Goal: Task Accomplishment & Management: Manage account settings

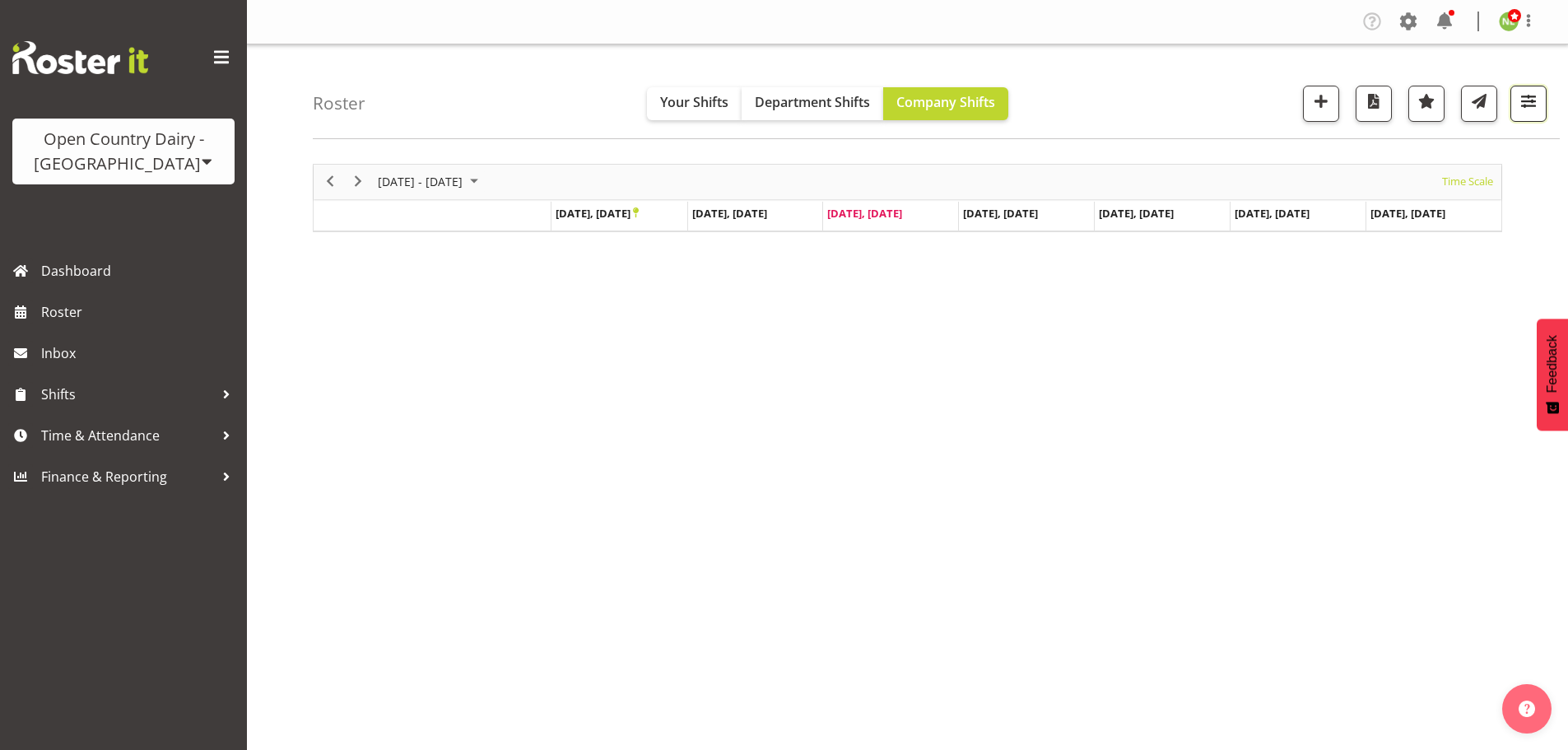
click at [1543, 98] on button "button" at bounding box center [1528, 104] width 37 height 37
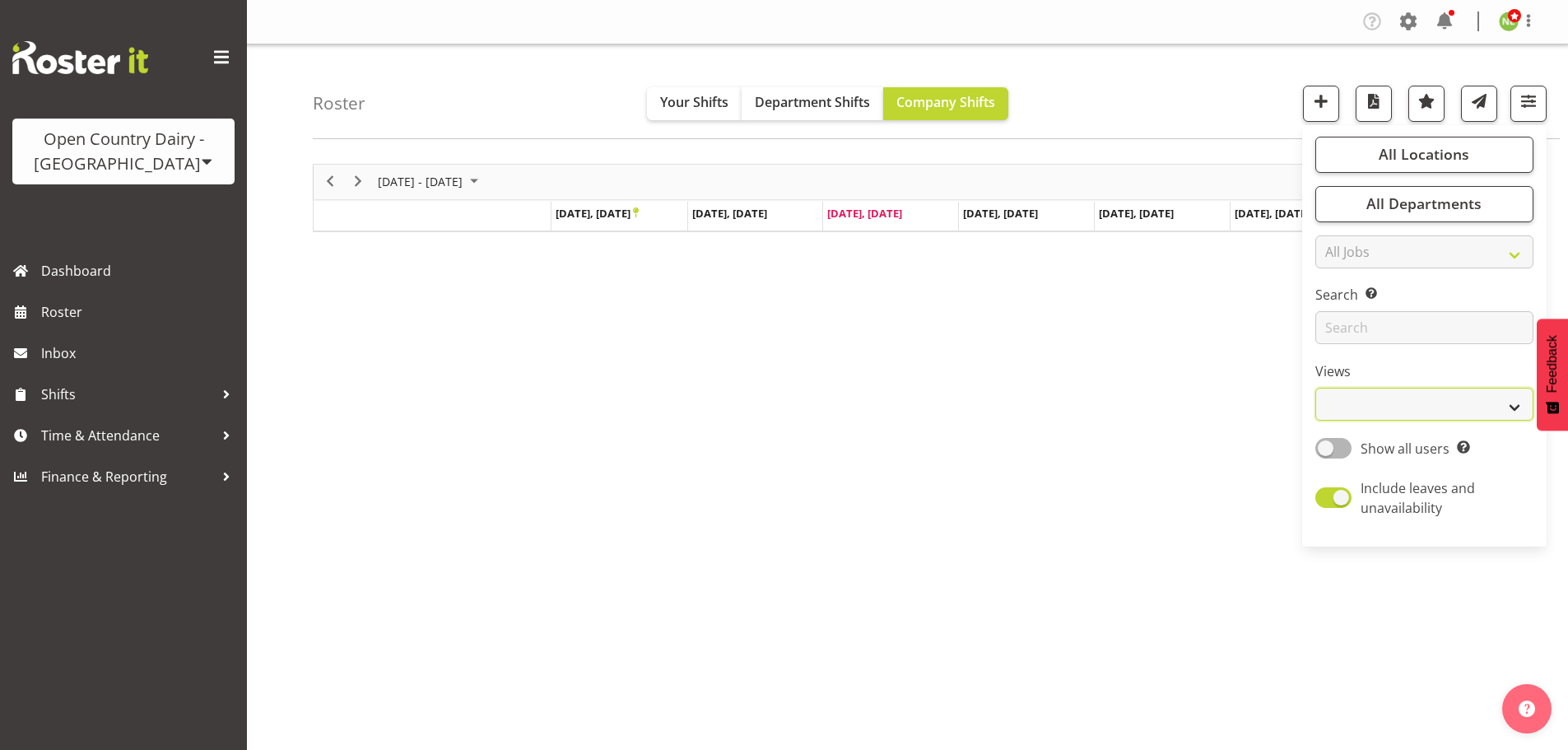
click at [1361, 402] on select "Staff Role Shift - Horizontal Shift - Vertical Staff - Location" at bounding box center [1424, 404] width 218 height 33
select select "staff"
click at [1316, 387] on select "Staff Role Shift - Horizontal Shift - Vertical Staff - Location" at bounding box center [1424, 404] width 218 height 33
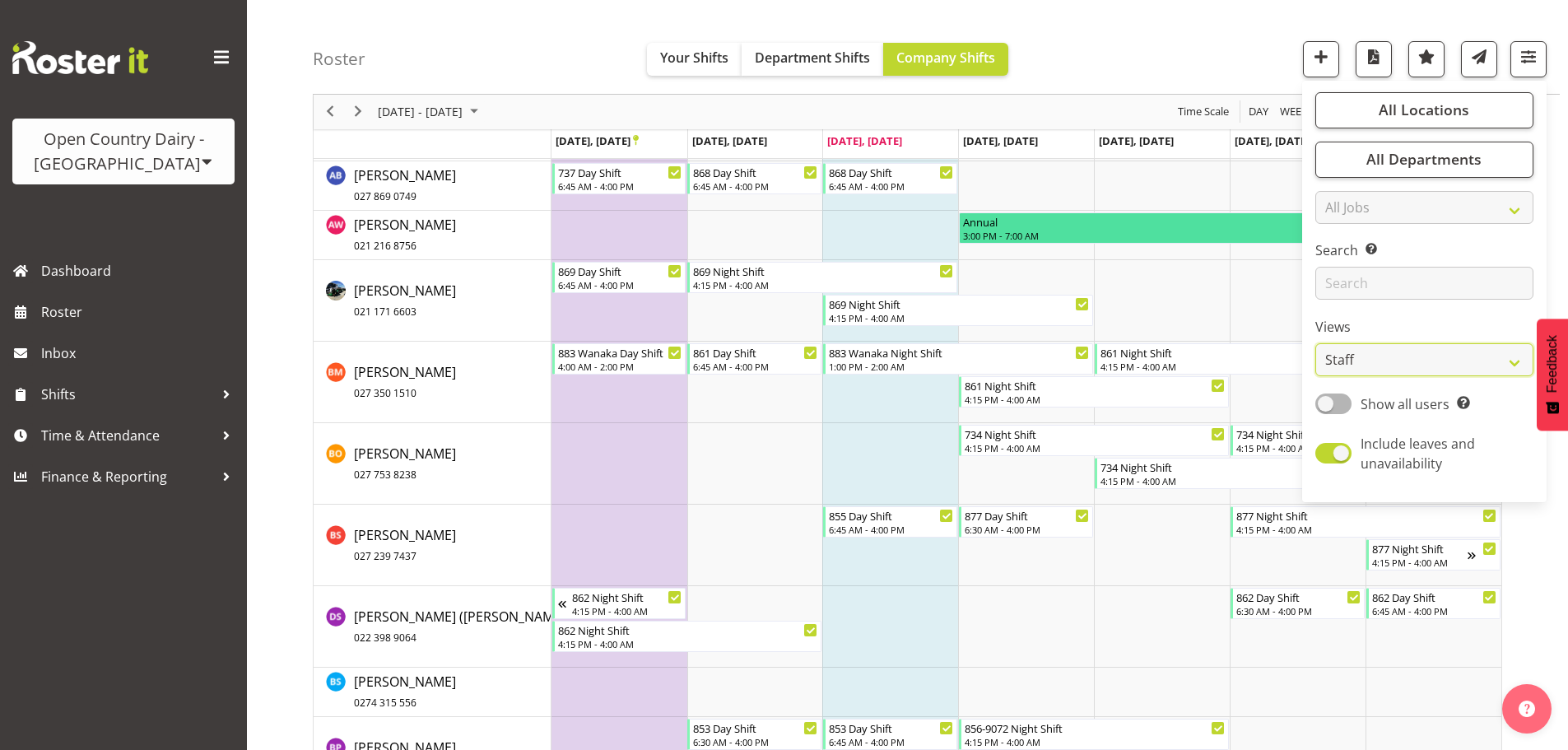
scroll to position [2304, 0]
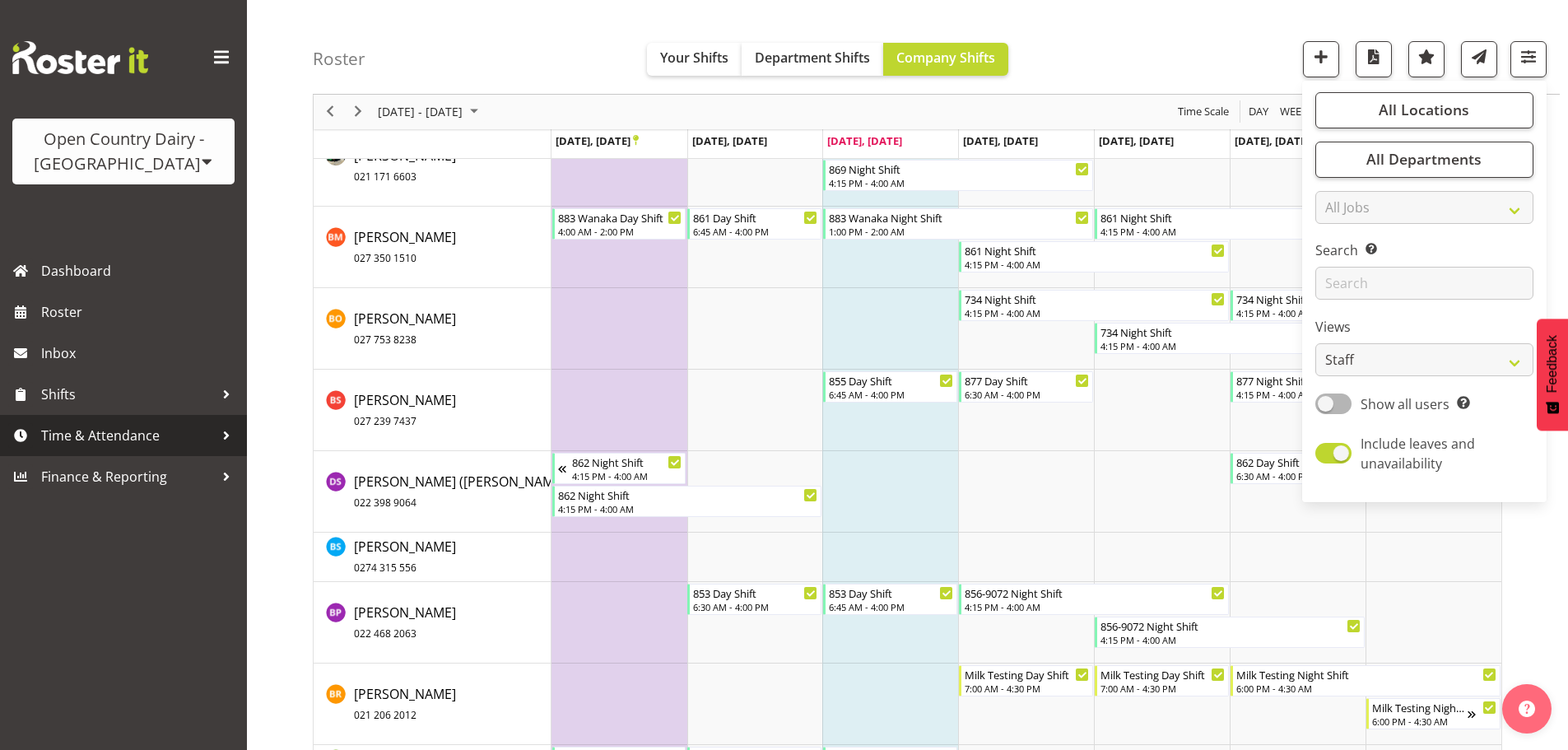
click at [130, 430] on span "Time & Attendance" at bounding box center [127, 435] width 173 height 25
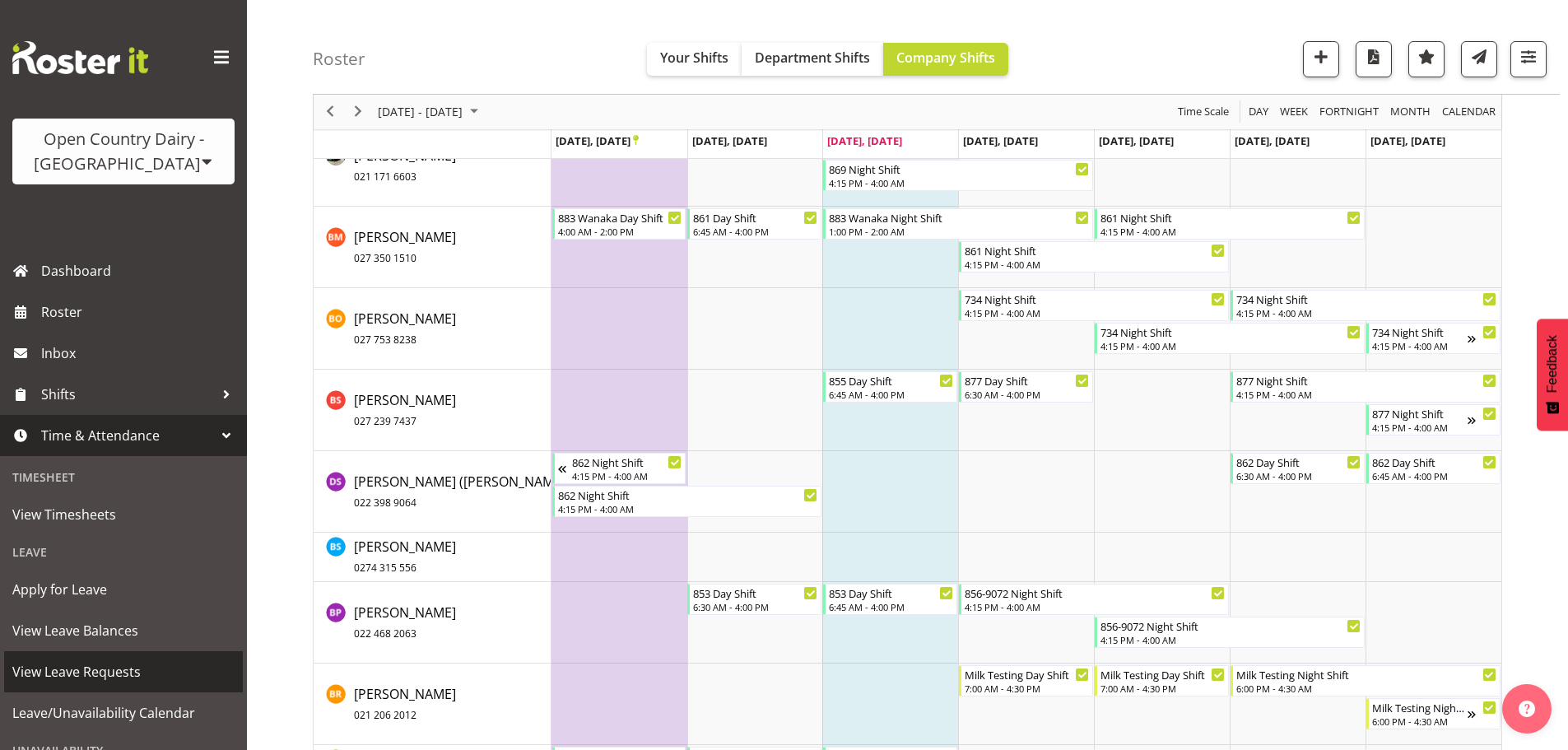
drag, startPoint x: 96, startPoint y: 670, endPoint x: 292, endPoint y: 658, distance: 196.4
click at [97, 670] on span "View Leave Requests" at bounding box center [123, 671] width 222 height 25
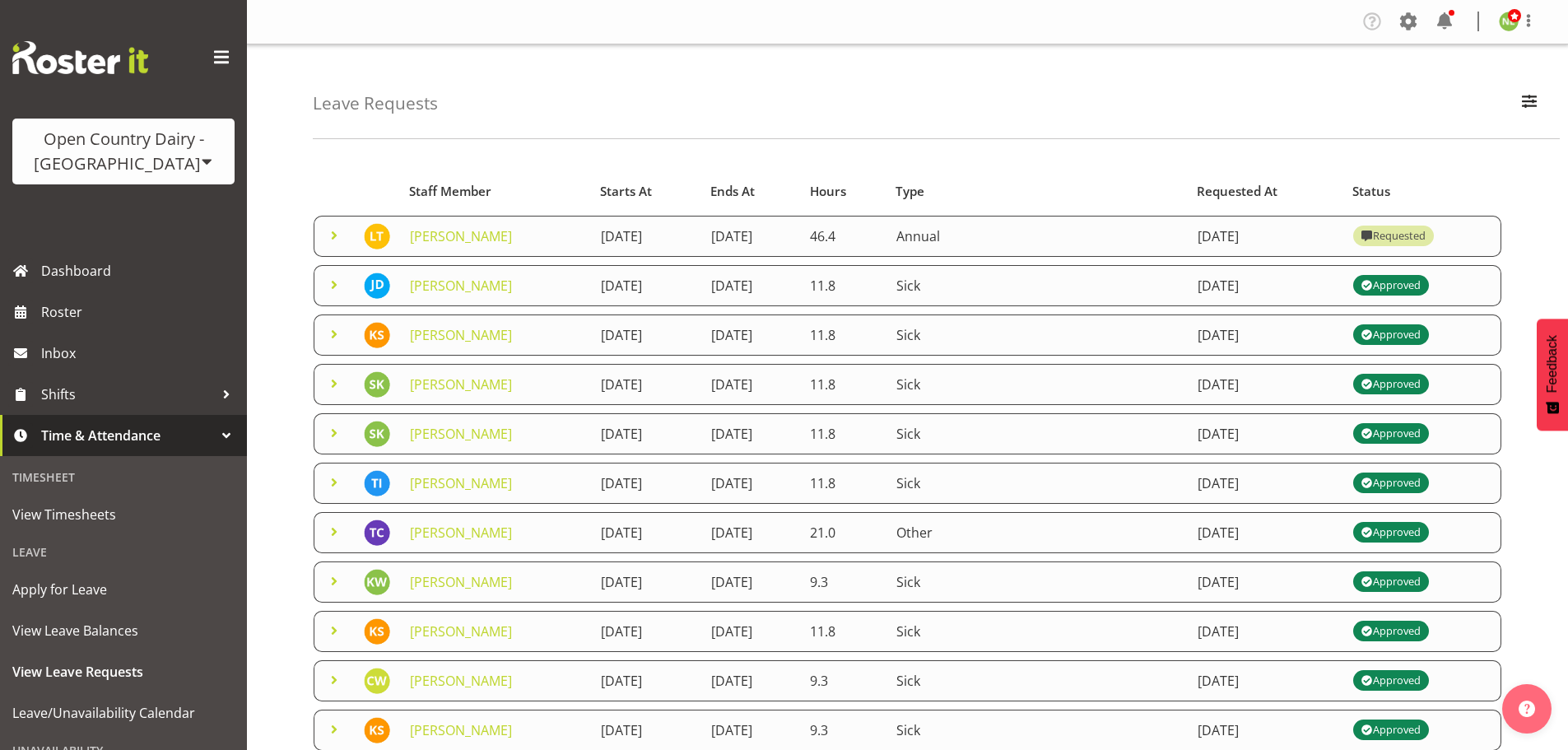
click at [331, 232] on span at bounding box center [334, 235] width 20 height 20
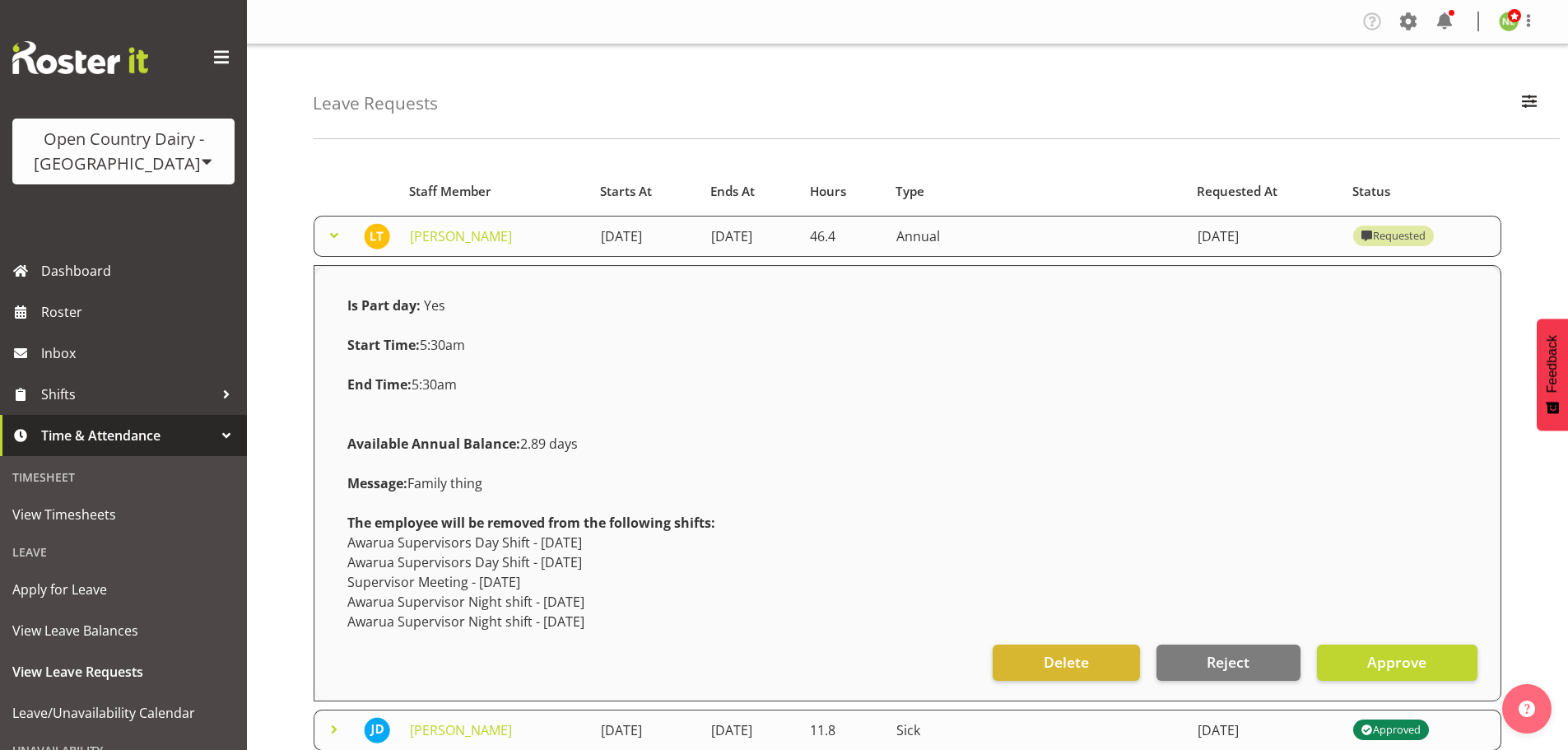
click at [330, 232] on span at bounding box center [334, 235] width 20 height 20
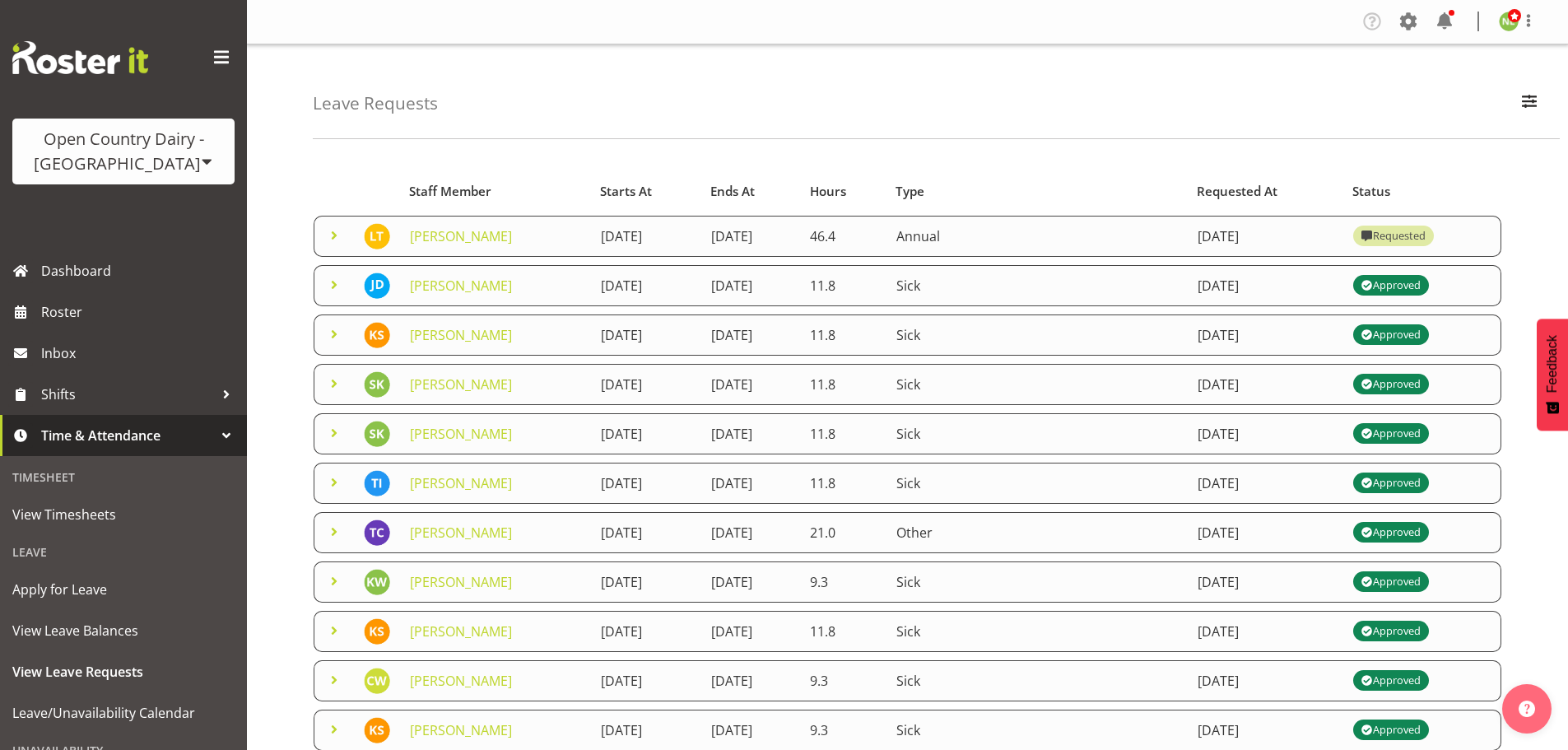
click at [335, 283] on span at bounding box center [334, 284] width 20 height 20
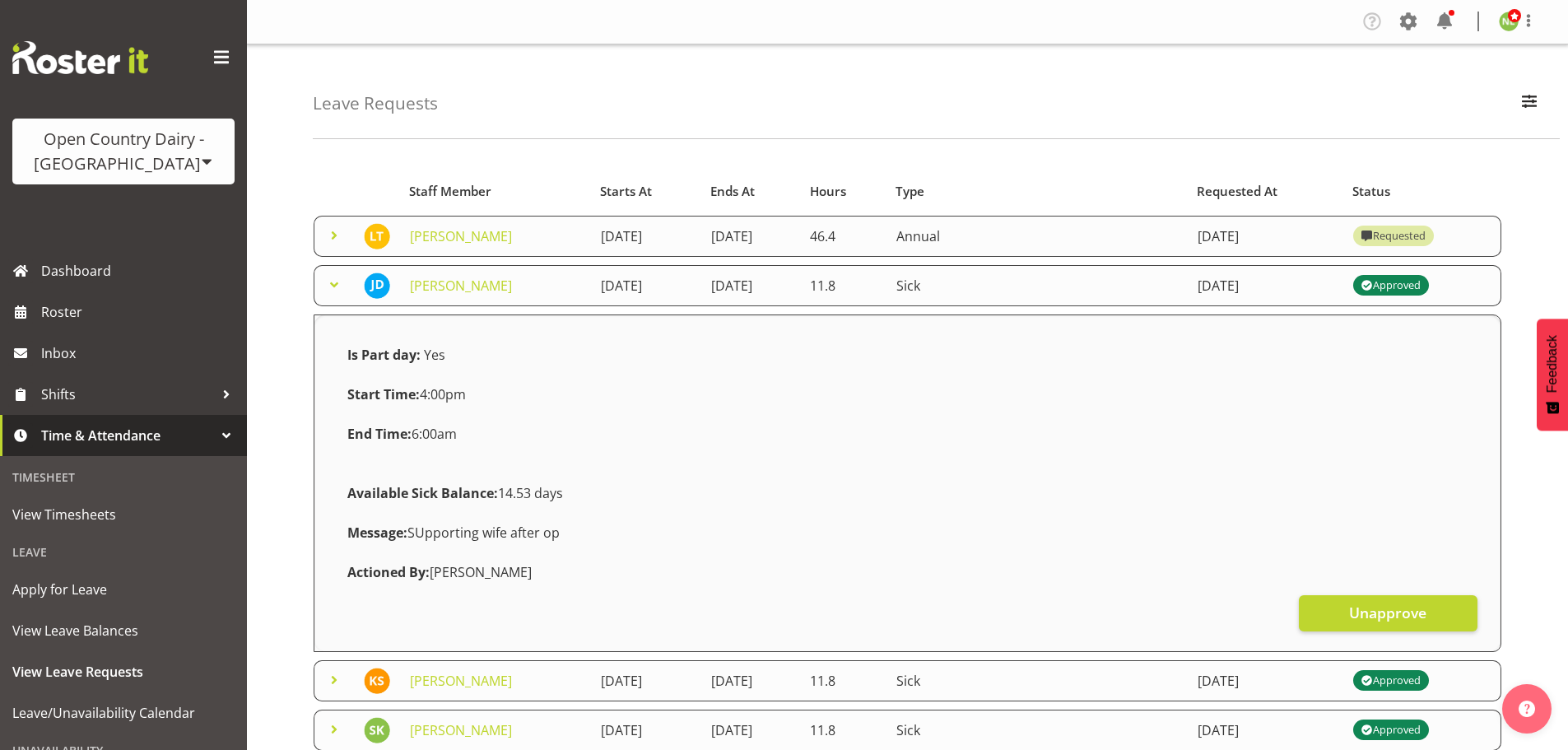
click at [335, 280] on span at bounding box center [334, 284] width 20 height 20
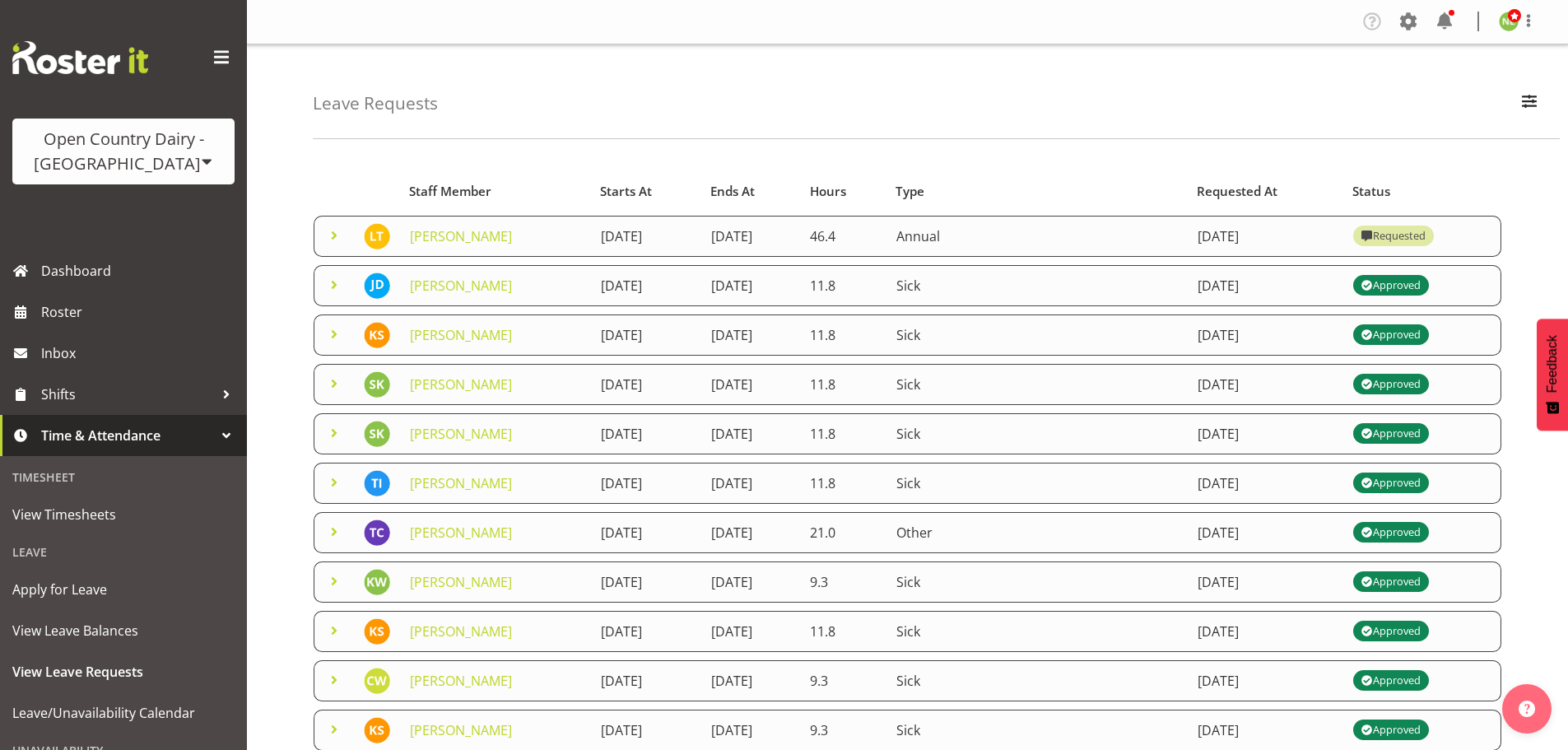
click at [335, 332] on span at bounding box center [334, 334] width 20 height 20
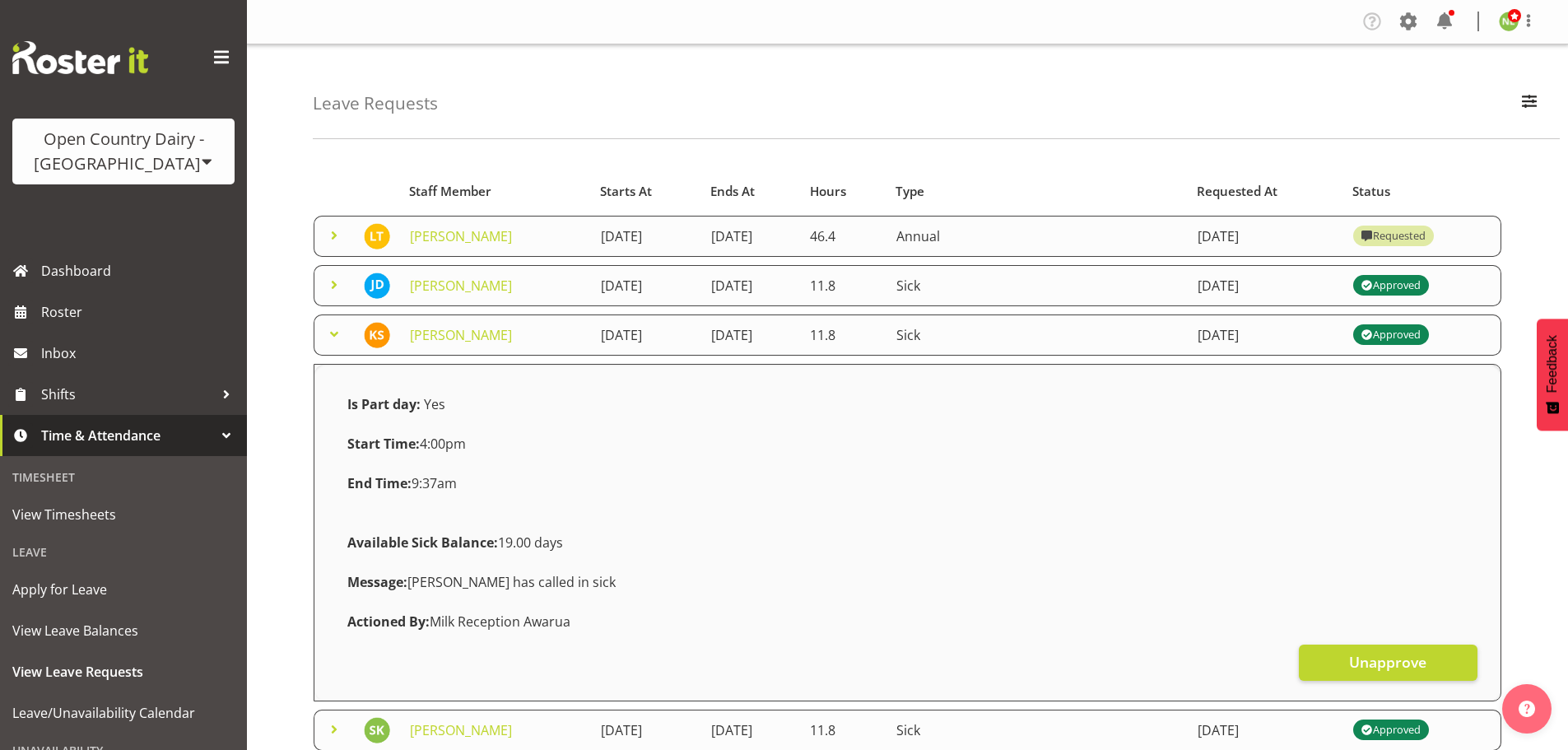
click at [335, 332] on span at bounding box center [334, 334] width 20 height 20
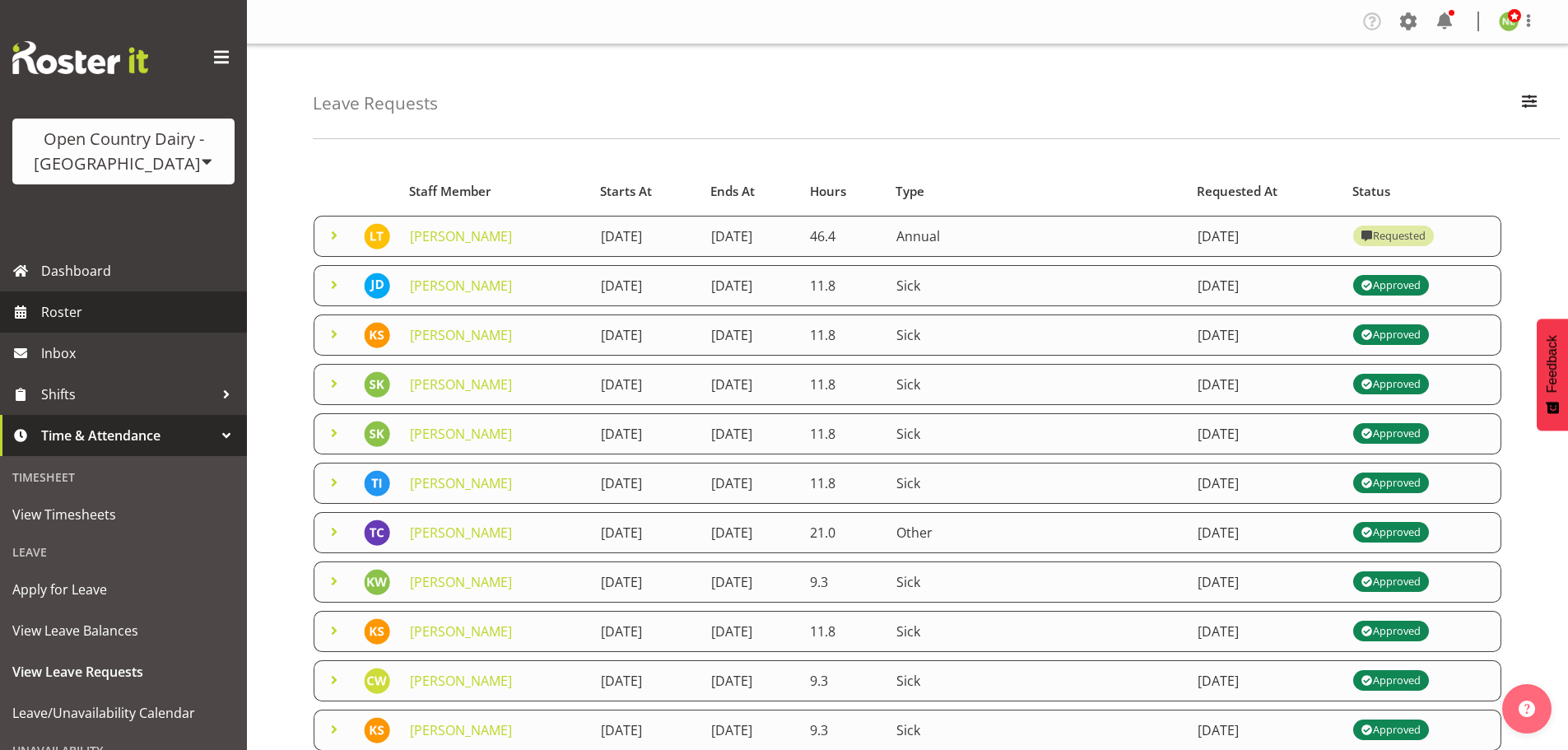
click at [87, 316] on span "Roster" at bounding box center [140, 312] width 197 height 25
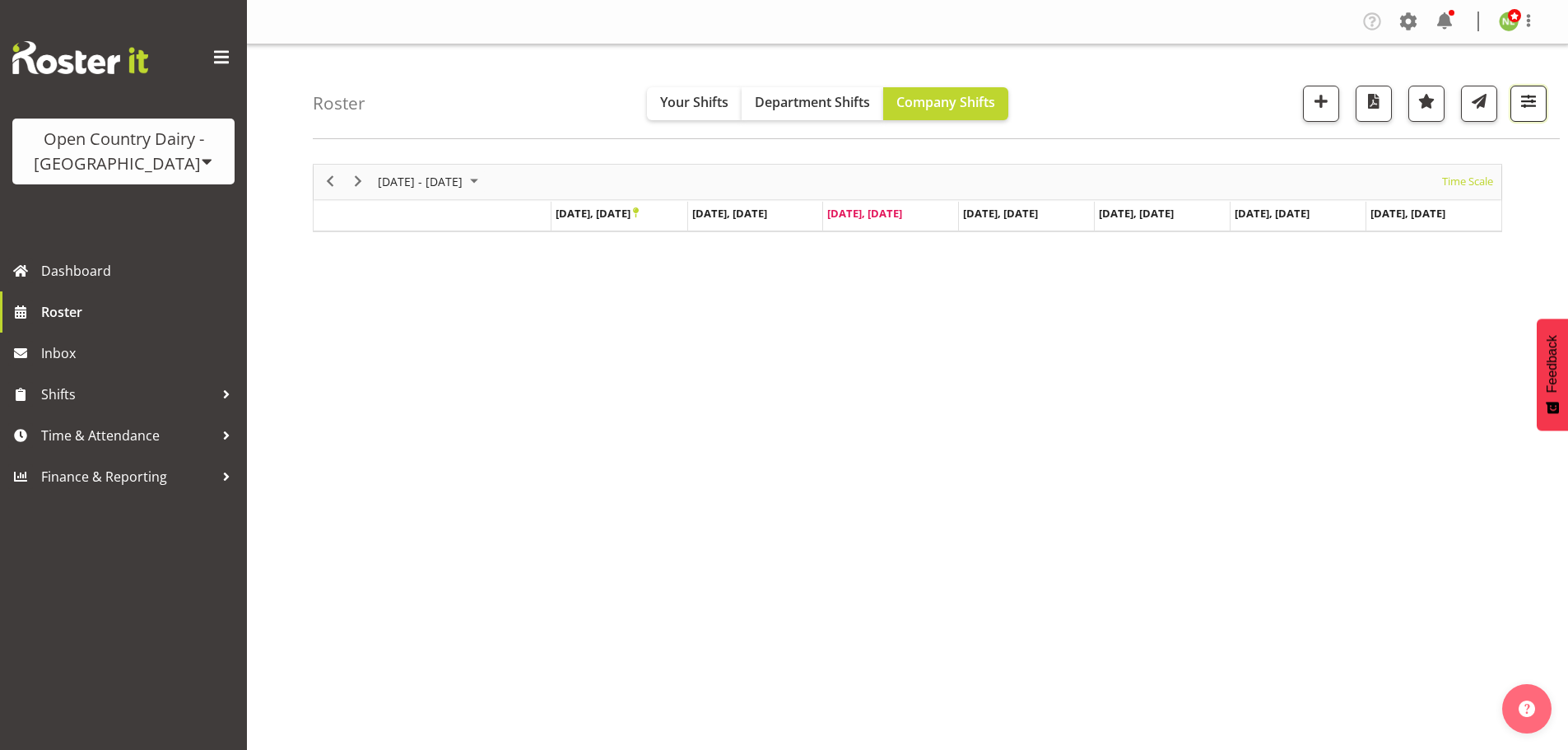
click at [1534, 106] on span "button" at bounding box center [1528, 100] width 21 height 21
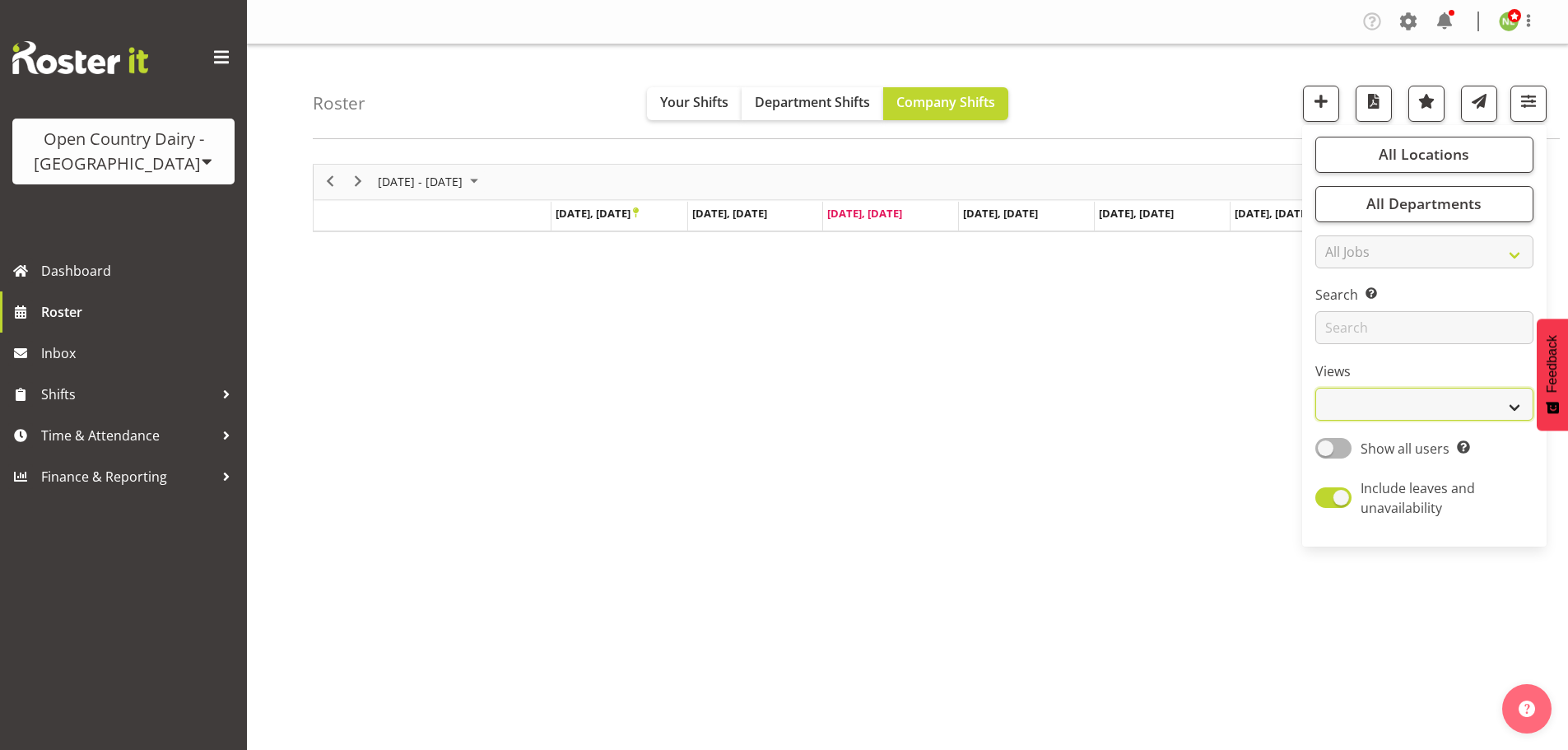
click at [1391, 410] on select "Staff Role Shift - Horizontal Shift - Vertical Staff - Location" at bounding box center [1424, 404] width 218 height 33
select select "staff"
click at [1316, 387] on select "Staff Role Shift - Horizontal Shift - Vertical Staff - Location" at bounding box center [1424, 404] width 218 height 33
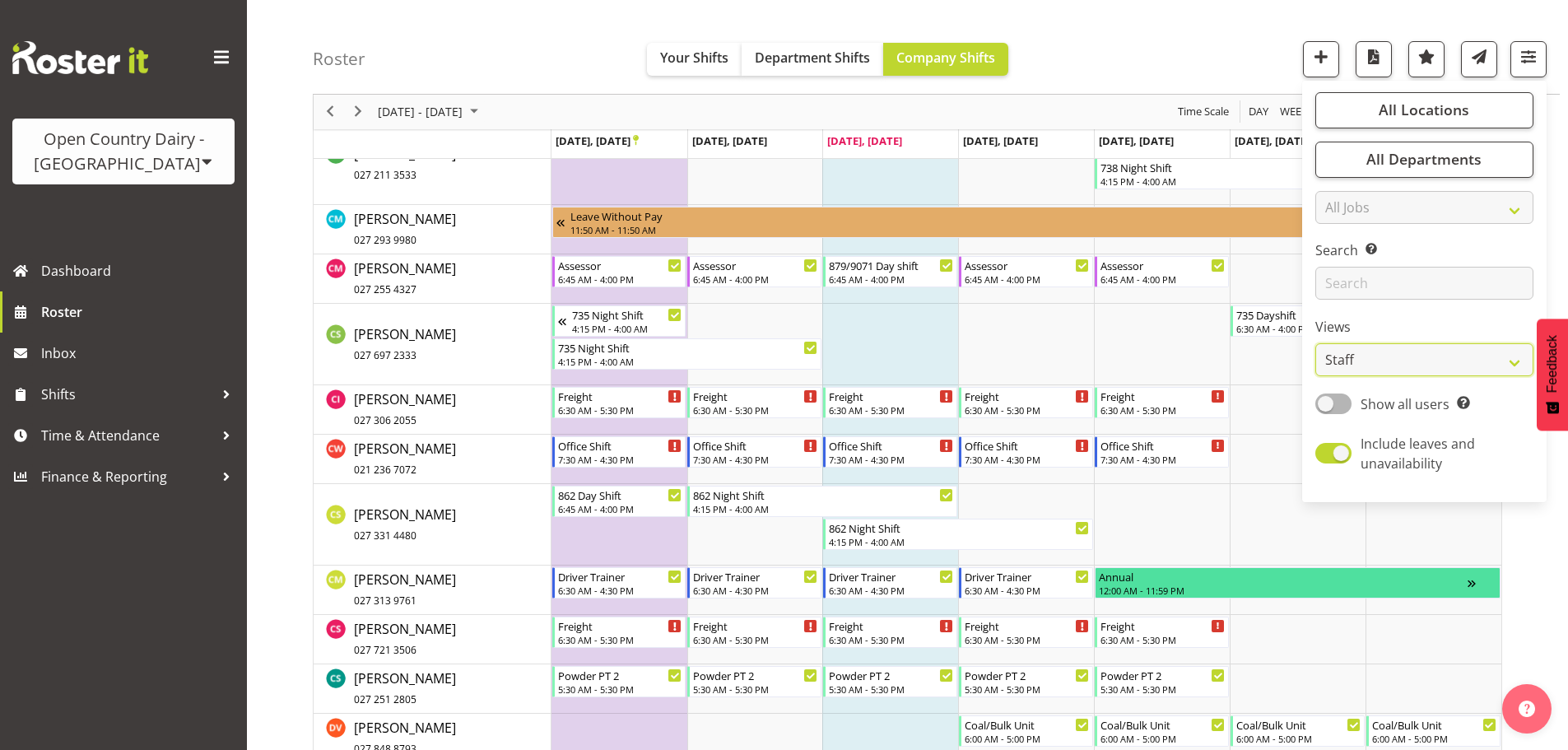
scroll to position [3704, 0]
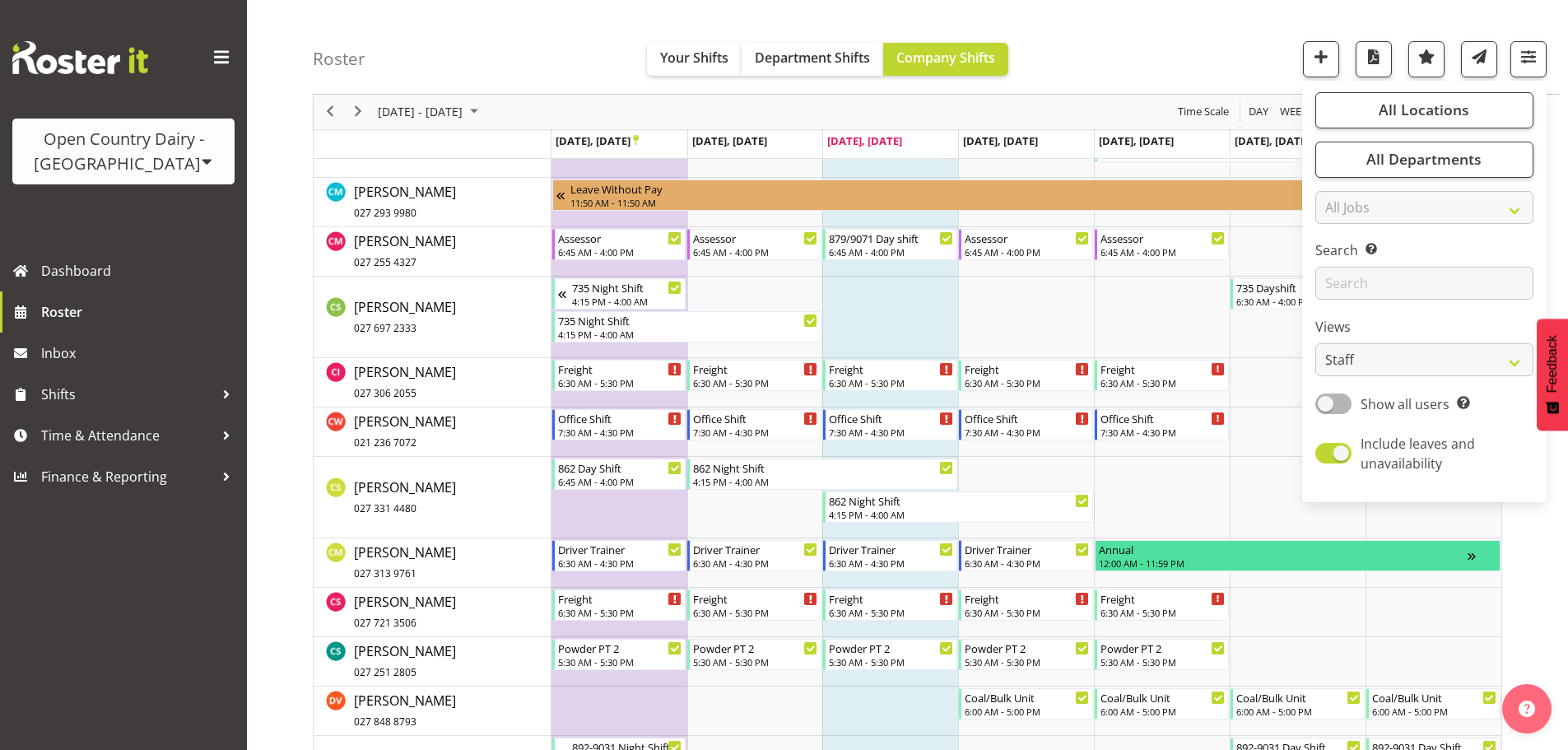
click at [1248, 82] on div "Roster Your Shifts Department Shifts Company Shifts All Locations Clear Awarua …" at bounding box center [936, 47] width 1247 height 94
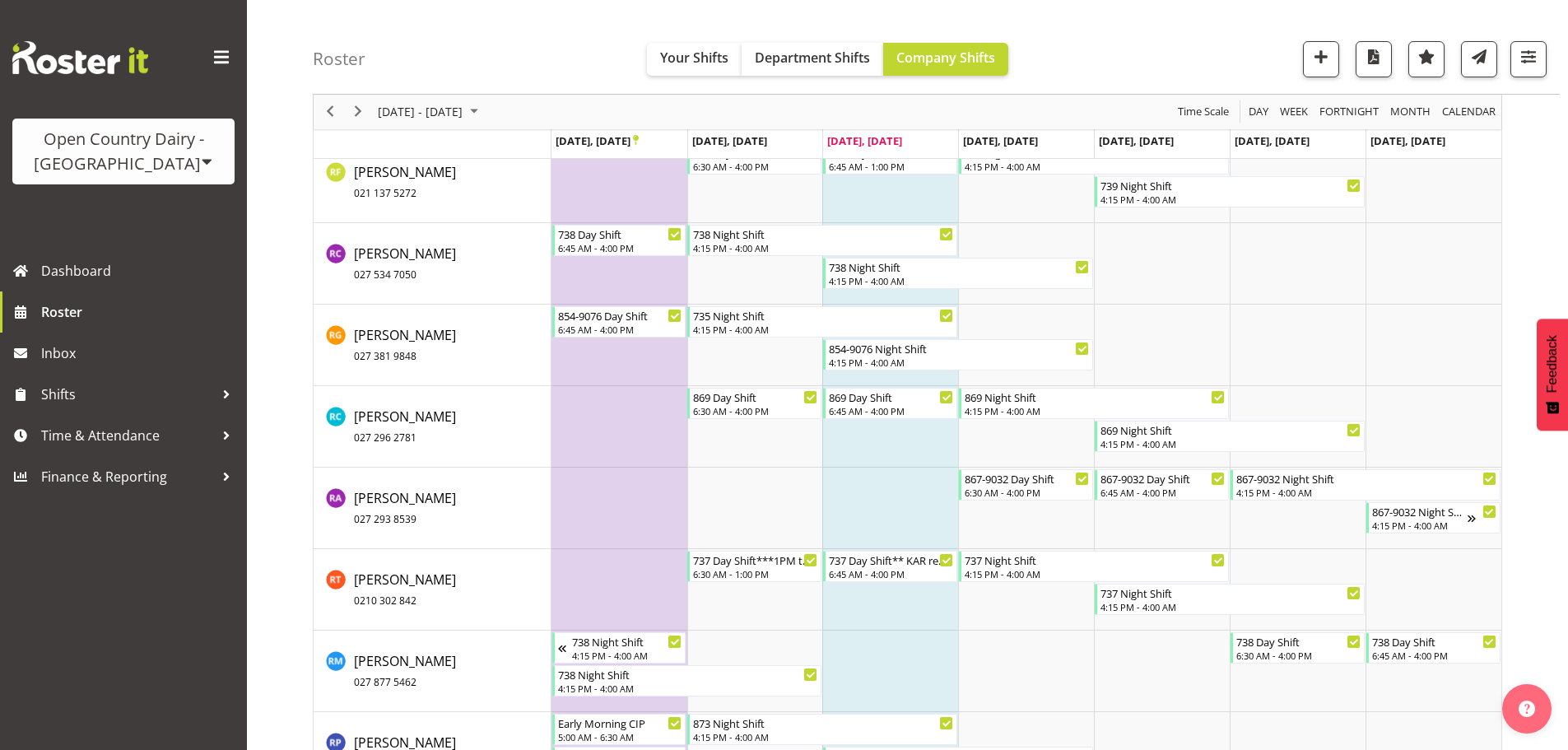
scroll to position [9054, 0]
